Goal: Navigation & Orientation: Find specific page/section

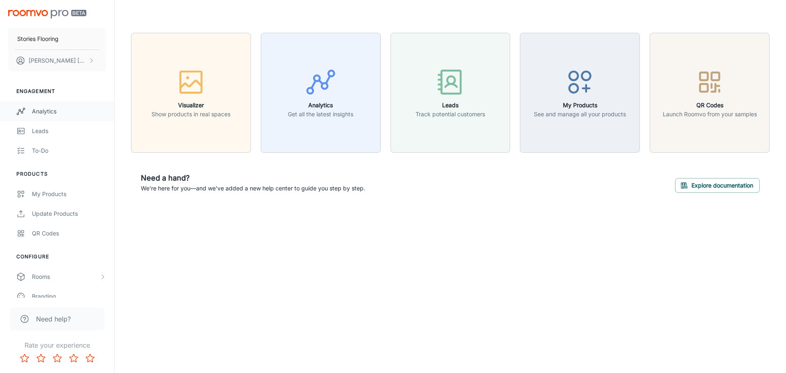
click at [50, 116] on link "Analytics" at bounding box center [57, 111] width 114 height 20
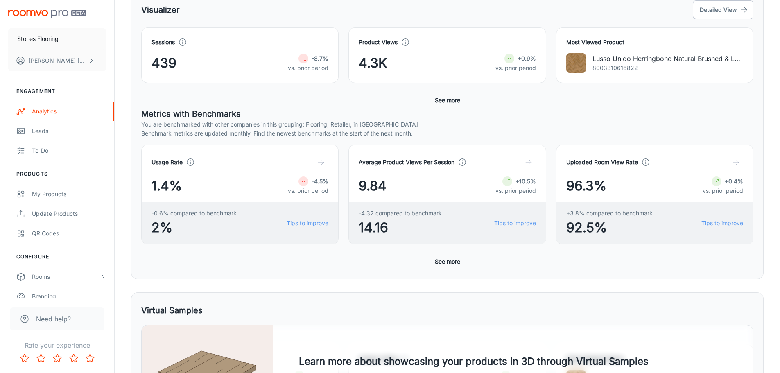
scroll to position [164, 0]
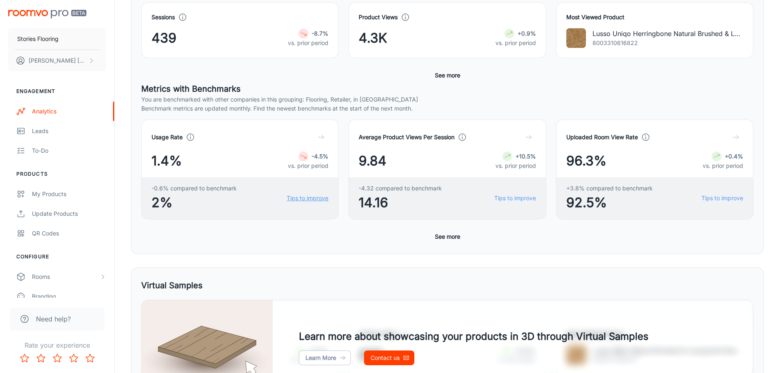
click at [303, 201] on link "Tips to improve" at bounding box center [307, 198] width 42 height 9
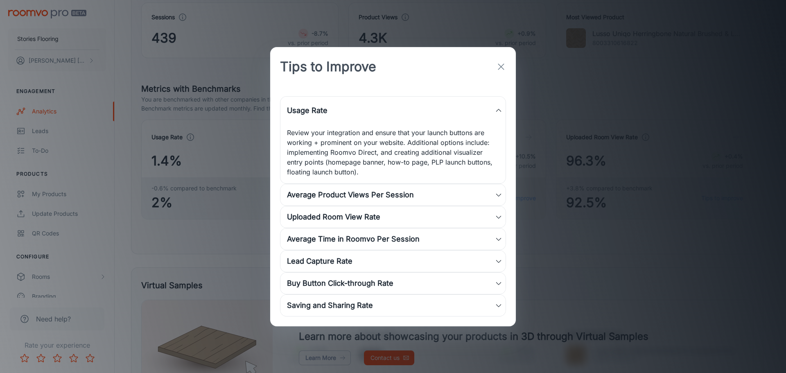
click at [499, 68] on icon "button" at bounding box center [501, 67] width 10 height 10
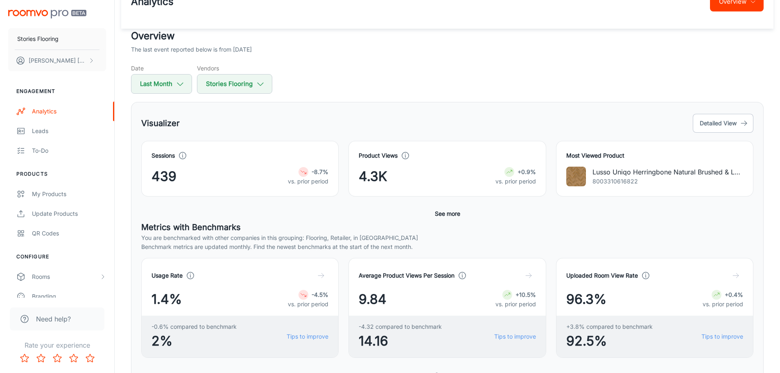
scroll to position [0, 0]
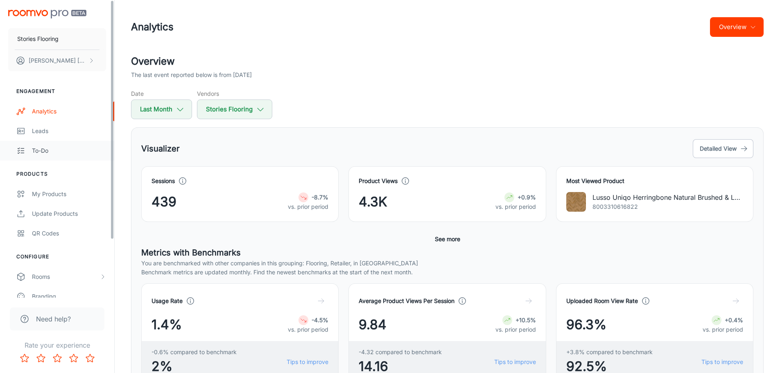
click at [27, 153] on link "To-do" at bounding box center [57, 151] width 114 height 20
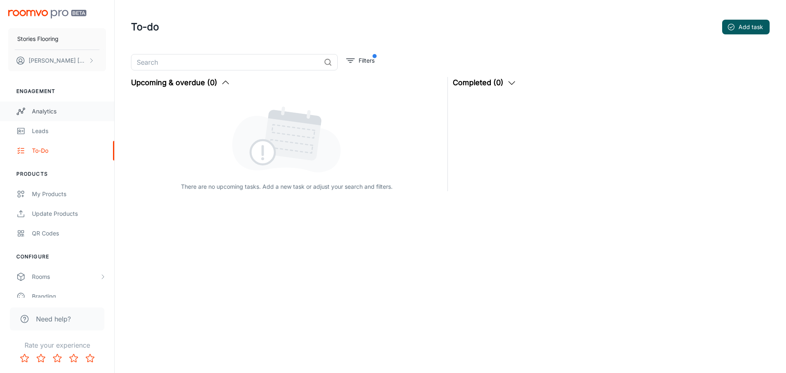
click at [54, 107] on div "Analytics" at bounding box center [69, 111] width 74 height 9
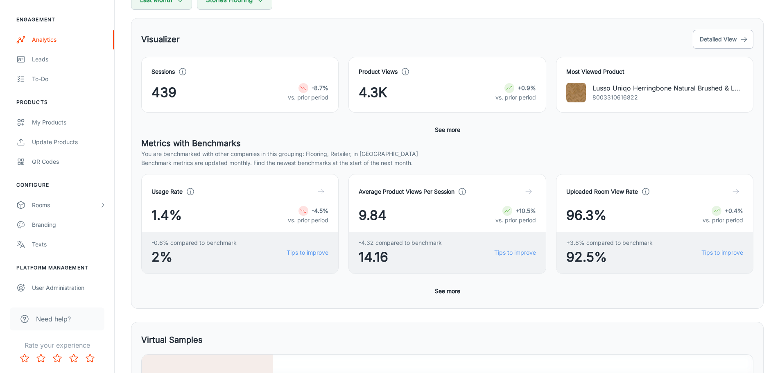
scroll to position [123, 0]
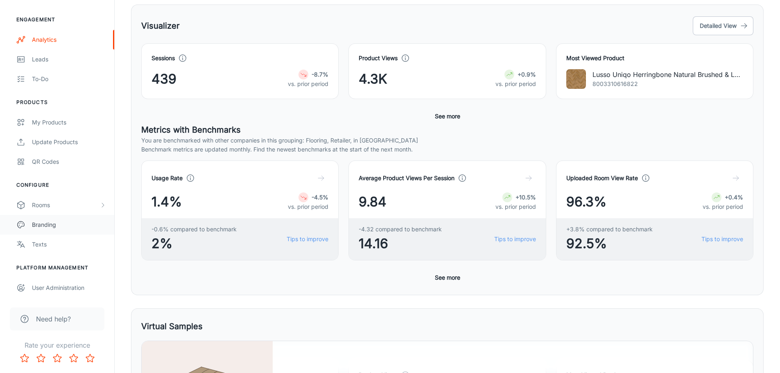
click at [59, 223] on div "Branding" at bounding box center [69, 224] width 74 height 9
